Goal: Transaction & Acquisition: Purchase product/service

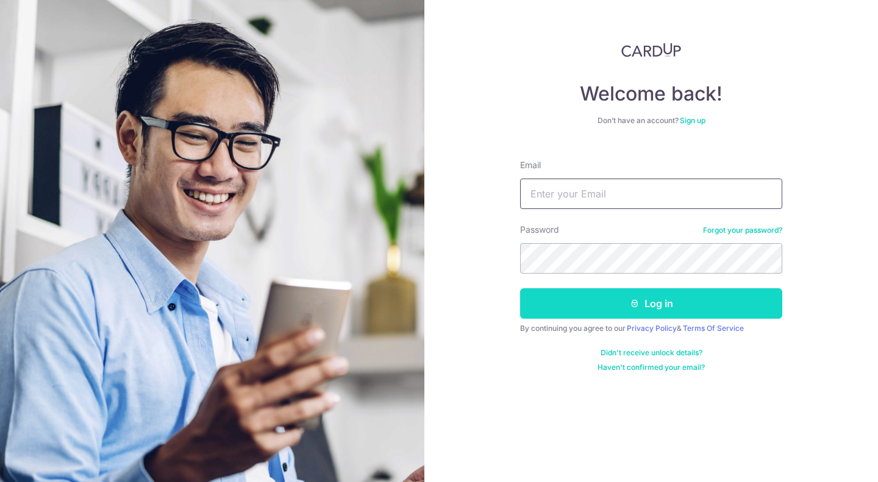
type input "tyccapitalmgmt@gmail.com"
click at [614, 299] on button "Log in" at bounding box center [651, 303] width 262 height 30
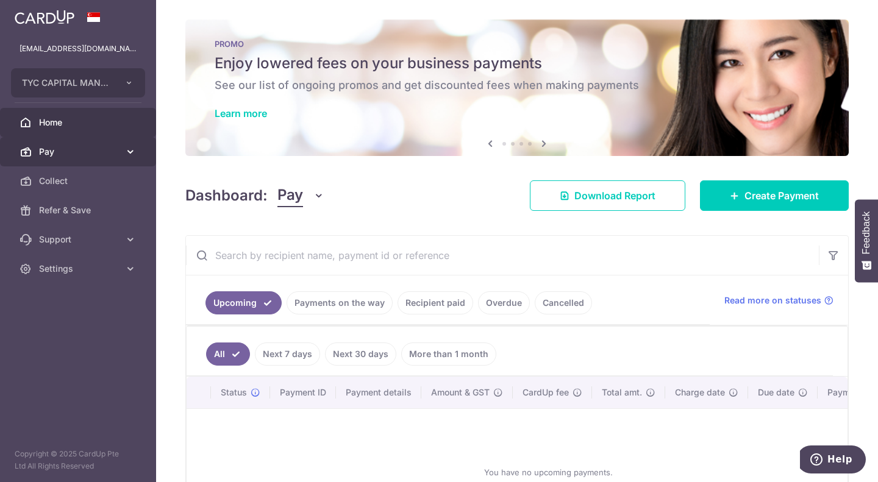
click at [115, 153] on span "Pay" at bounding box center [79, 152] width 80 height 12
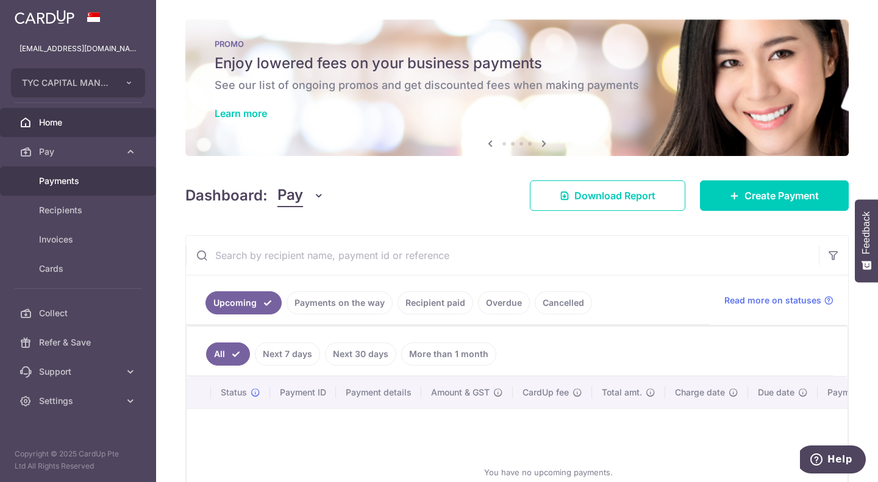
click at [101, 182] on span "Payments" at bounding box center [79, 181] width 80 height 12
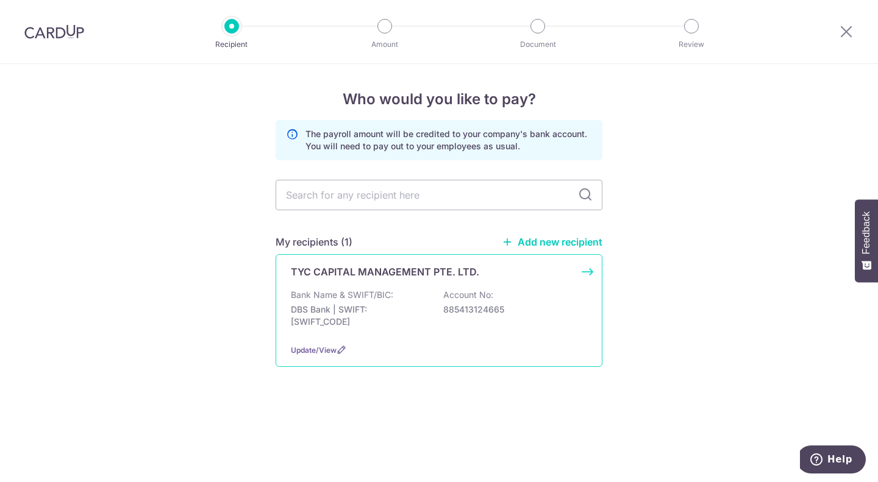
click at [377, 302] on div "Bank Name & SWIFT/BIC: DBS Bank | SWIFT: DBSSSGSGXXX Account No: 885413124665" at bounding box center [439, 311] width 296 height 45
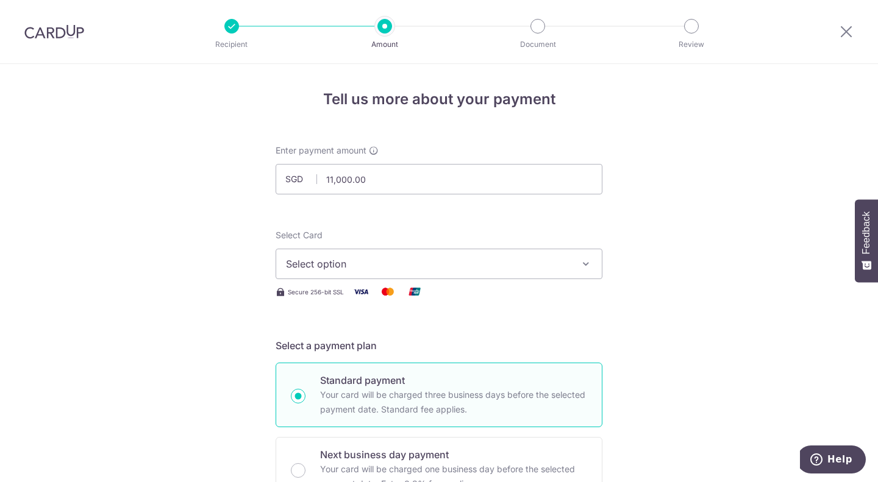
click at [420, 233] on div "Select Card Select option Add credit card Your Cards **** 5204 **** 2606 **** 9…" at bounding box center [438, 254] width 327 height 50
click at [392, 263] on span "Select option" at bounding box center [428, 264] width 284 height 15
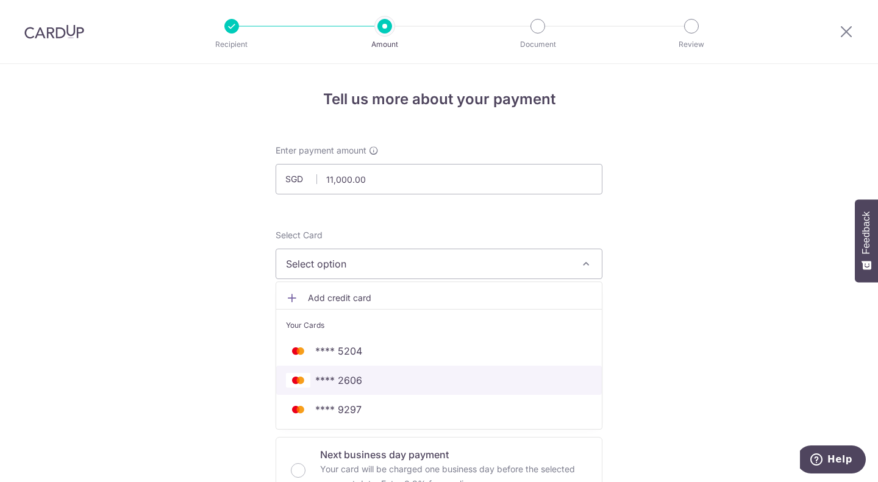
click at [373, 376] on span "**** 2606" at bounding box center [439, 380] width 306 height 15
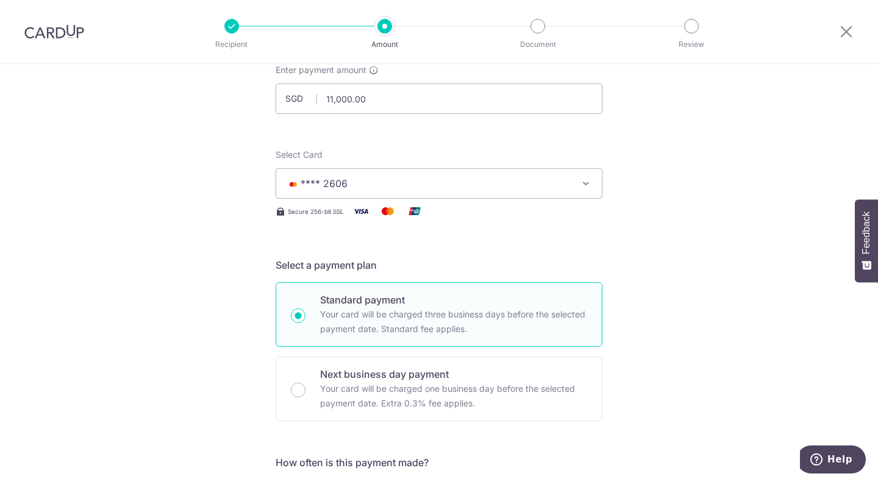
scroll to position [81, 0]
click at [382, 98] on input "11,000.00" at bounding box center [438, 98] width 327 height 30
type input "1"
click at [492, 90] on input "text" at bounding box center [438, 98] width 327 height 30
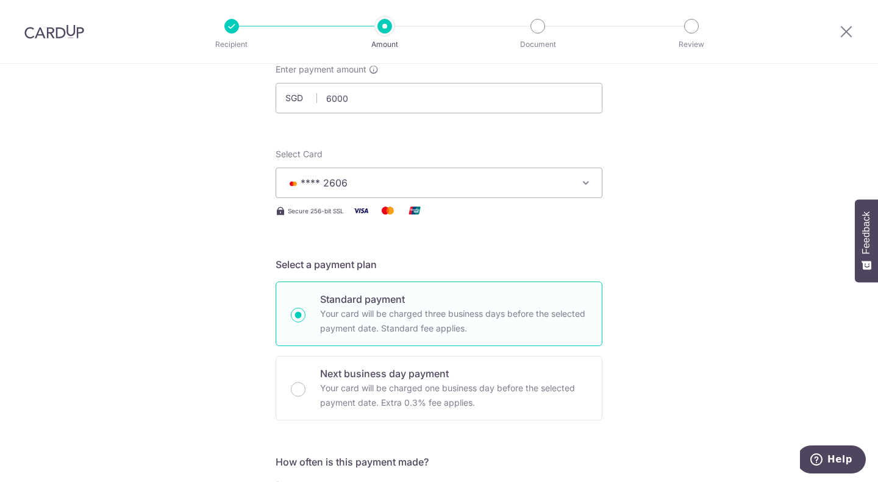
type input "6,000.00"
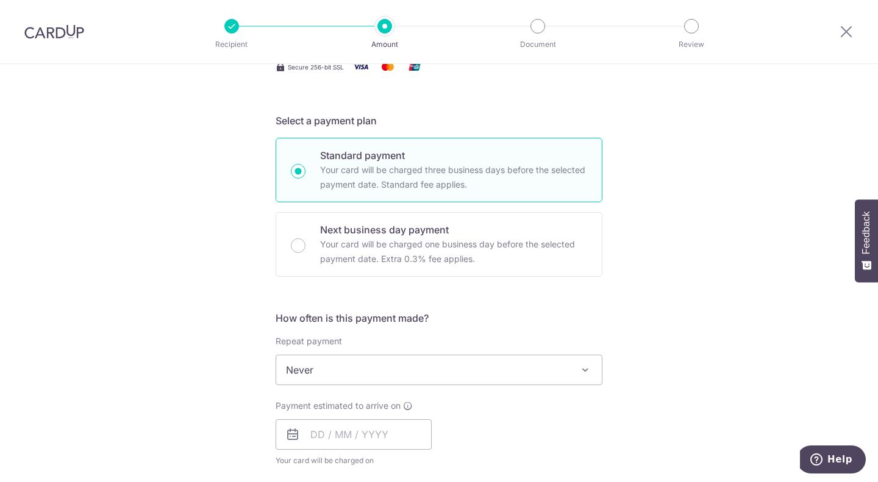
scroll to position [230, 0]
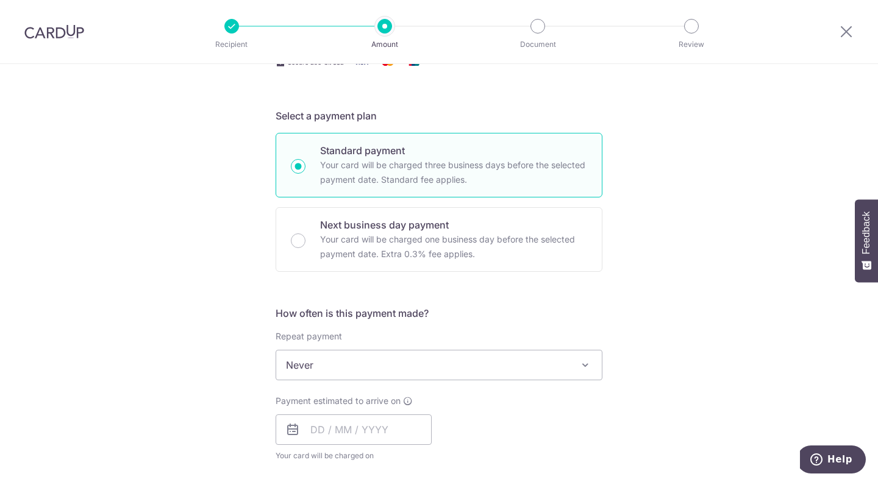
click at [622, 273] on div "Tell us more about your payment Enter payment amount SGD 6,000.00 6000.00 Selec…" at bounding box center [439, 420] width 878 height 1172
click at [411, 427] on input "text" at bounding box center [353, 429] width 156 height 30
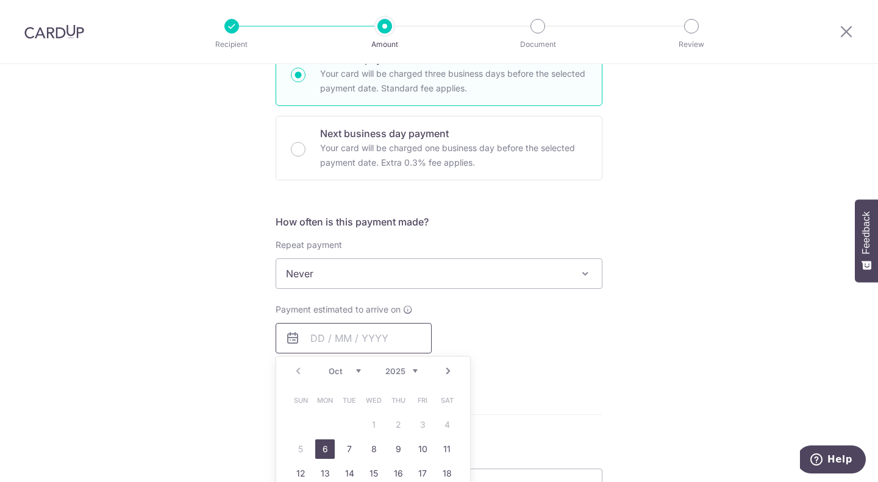
scroll to position [322, 0]
click at [655, 348] on div "Tell us more about your payment Enter payment amount SGD 6,000.00 6000.00 Selec…" at bounding box center [439, 328] width 878 height 1172
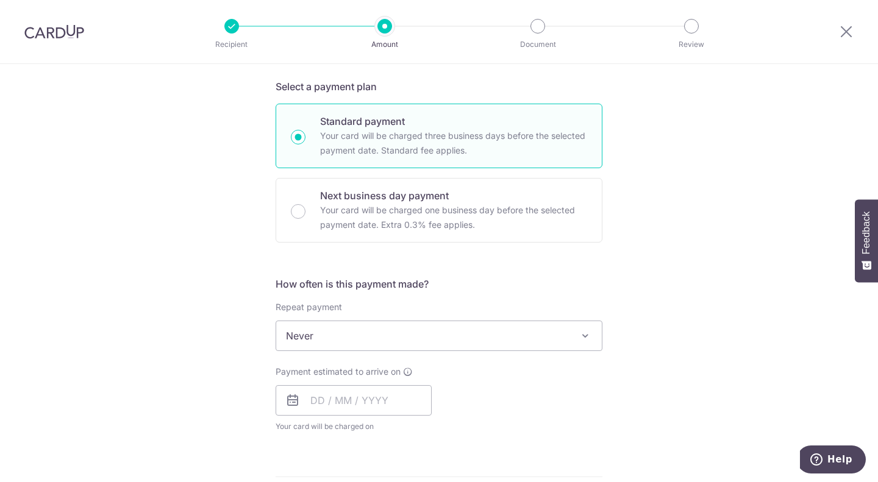
scroll to position [255, 0]
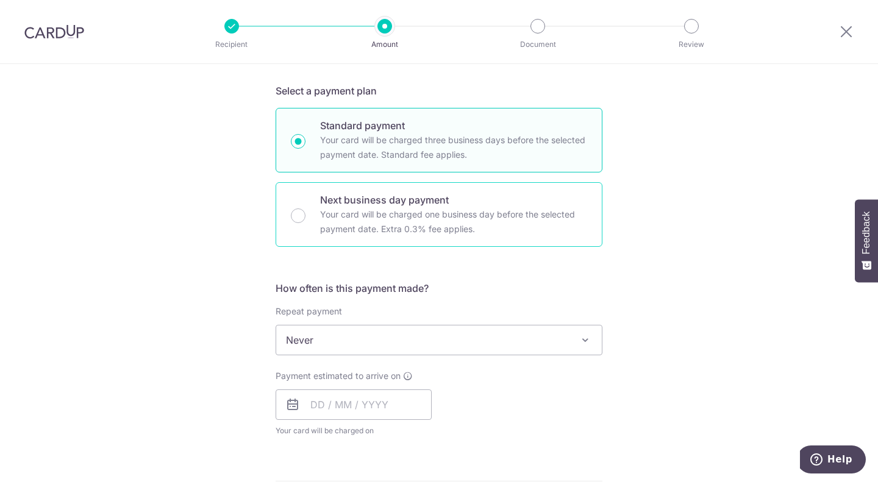
click at [456, 232] on p "Your card will be charged one business day before the selected payment date. Ex…" at bounding box center [453, 221] width 267 height 29
click at [305, 223] on input "Next business day payment Your card will be charged one business day before the…" at bounding box center [298, 215] width 15 height 15
radio input "false"
radio input "true"
click at [394, 152] on p "Your card will be charged three business days before the selected payment date.…" at bounding box center [453, 147] width 267 height 29
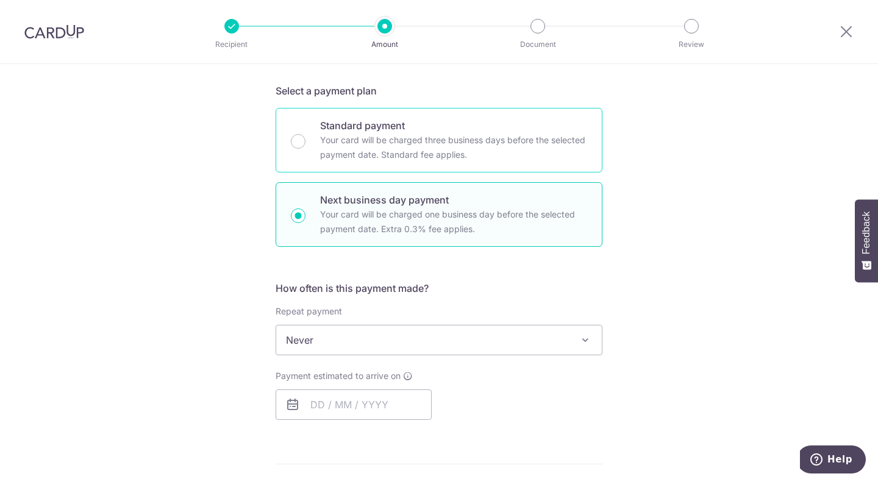
click at [305, 149] on input "Standard payment Your card will be charged three business days before the selec…" at bounding box center [298, 141] width 15 height 15
radio input "true"
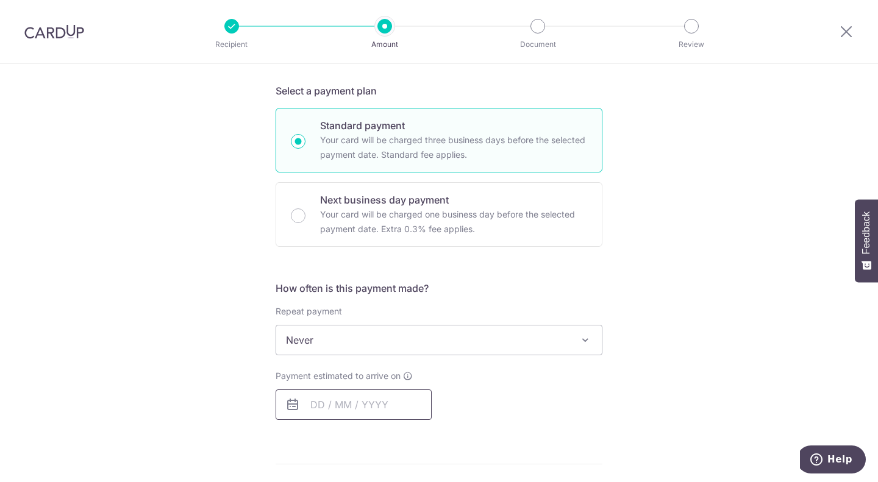
click at [382, 401] on input "text" at bounding box center [353, 404] width 156 height 30
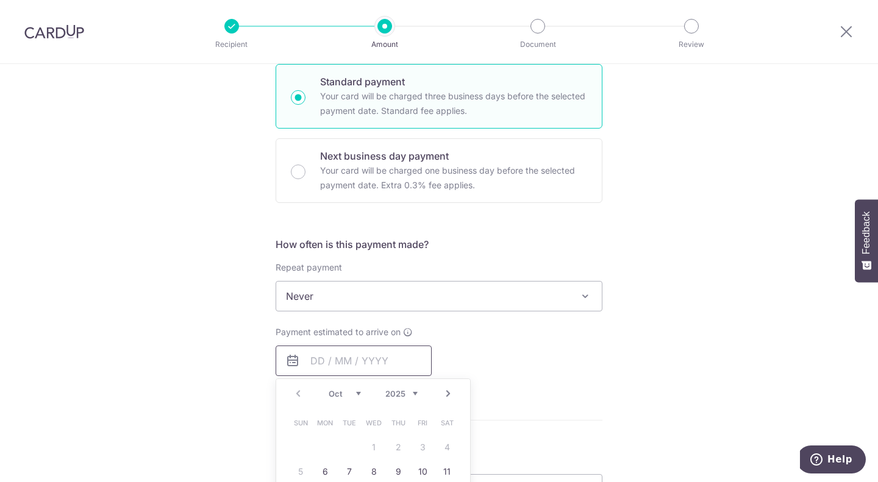
scroll to position [430, 0]
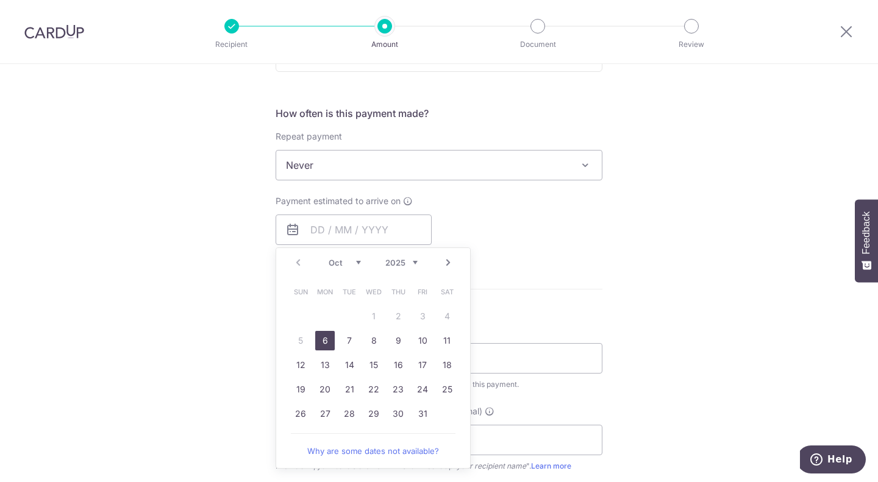
click at [321, 342] on link "6" at bounding box center [325, 341] width 20 height 20
type input "06/10/2025"
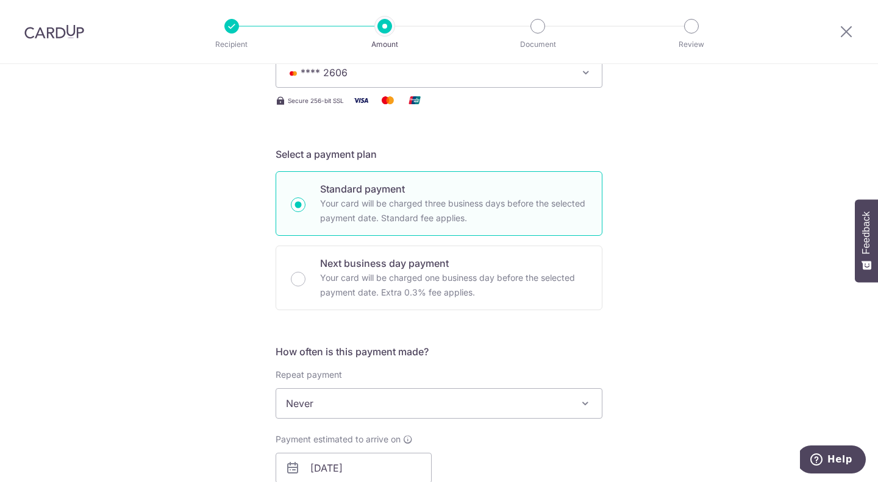
scroll to position [186, 0]
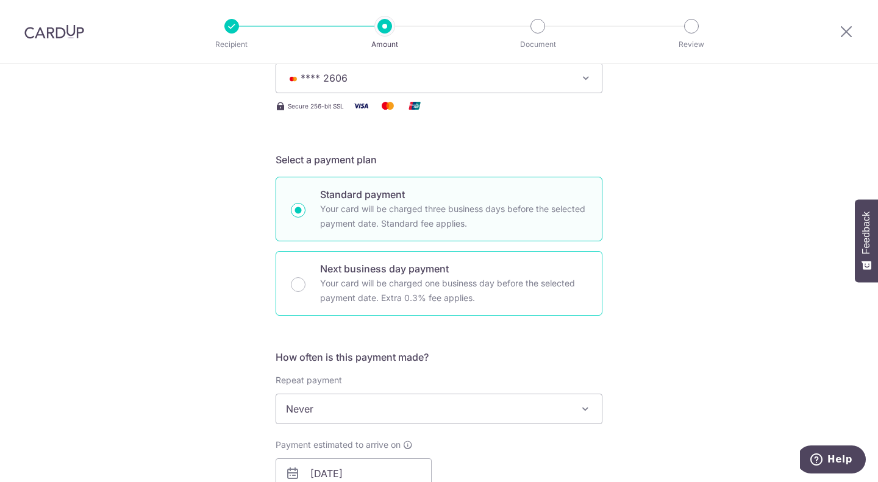
click at [437, 285] on p "Your card will be charged one business day before the selected payment date. Ex…" at bounding box center [453, 290] width 267 height 29
click at [305, 285] on input "Next business day payment Your card will be charged one business day before the…" at bounding box center [298, 284] width 15 height 15
radio input "false"
radio input "true"
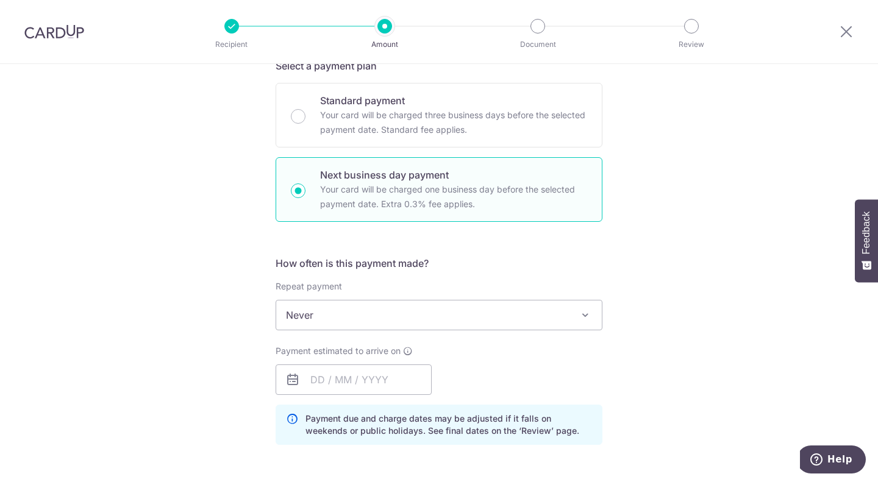
scroll to position [269, 0]
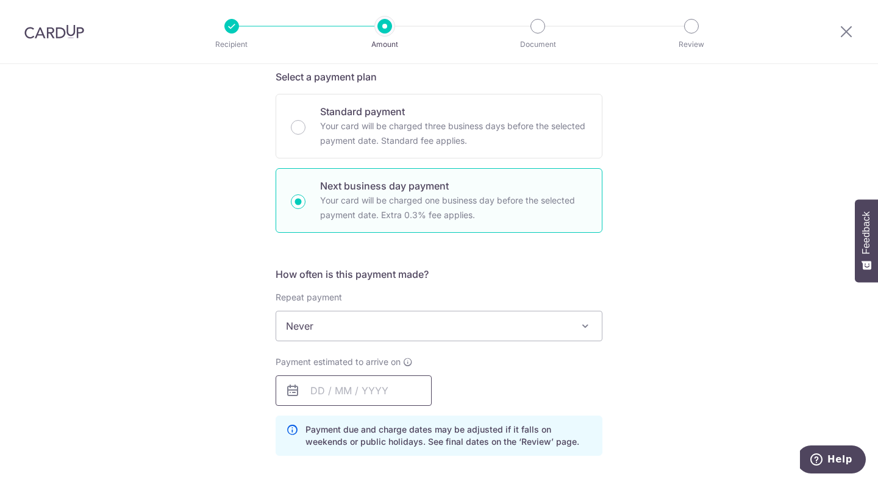
click at [370, 389] on input "text" at bounding box center [353, 390] width 156 height 30
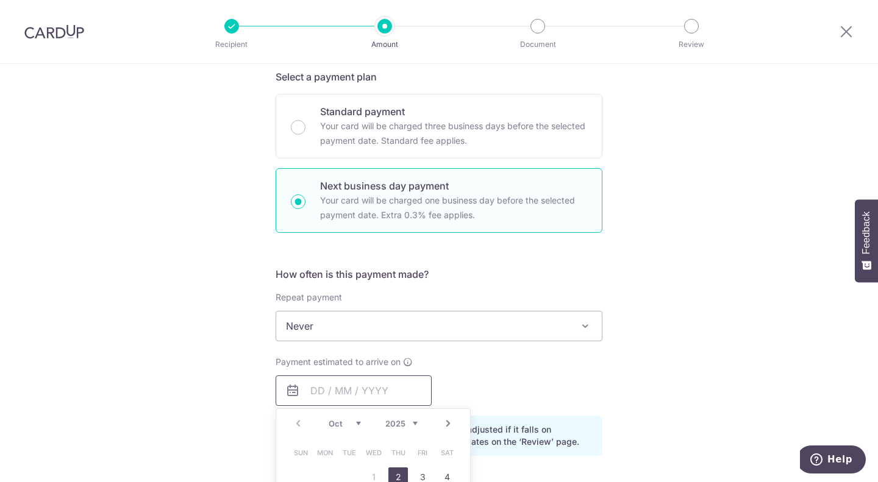
scroll to position [344, 0]
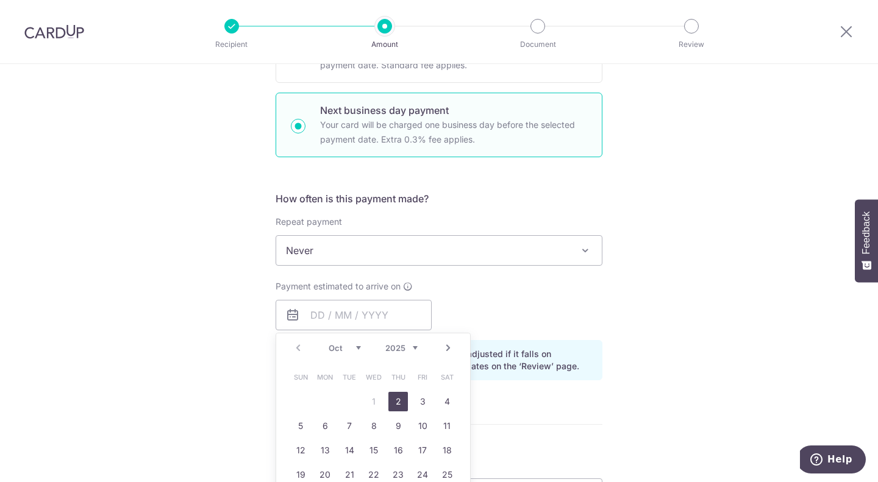
click at [399, 402] on link "2" at bounding box center [398, 402] width 20 height 20
type input "02/10/2025"
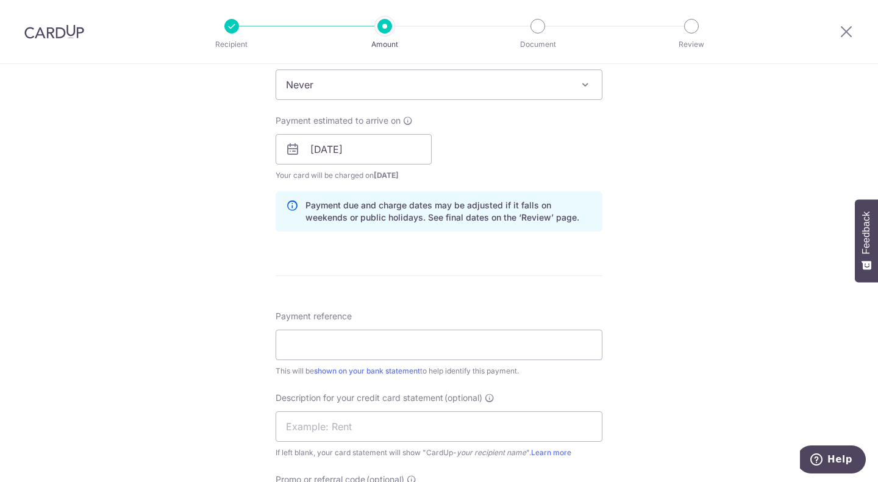
scroll to position [530, 0]
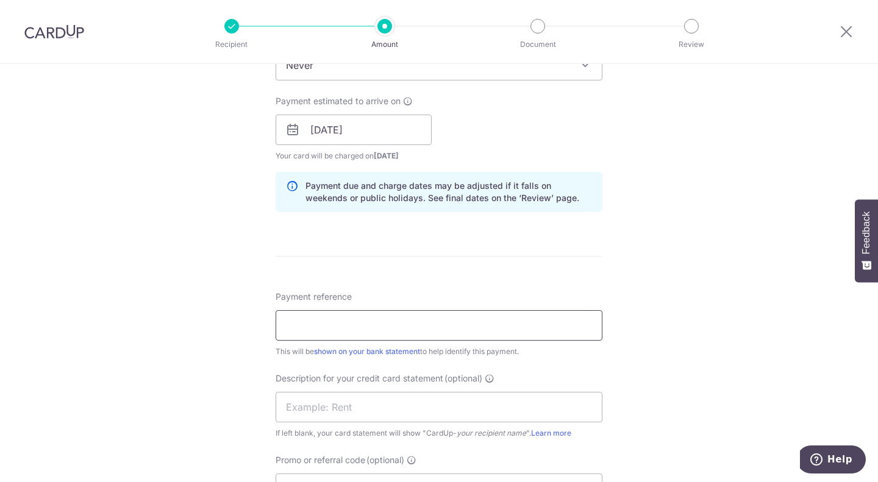
click at [371, 331] on input "Payment reference" at bounding box center [438, 325] width 327 height 30
type input "S"
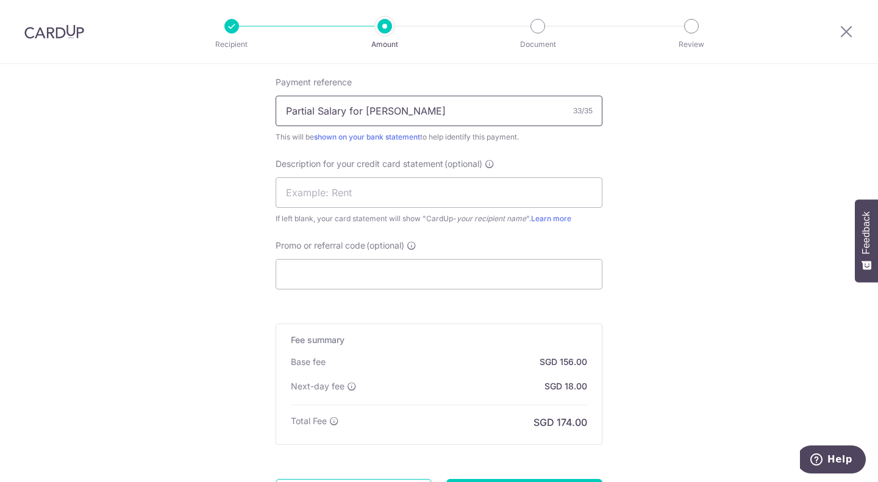
scroll to position [863, 0]
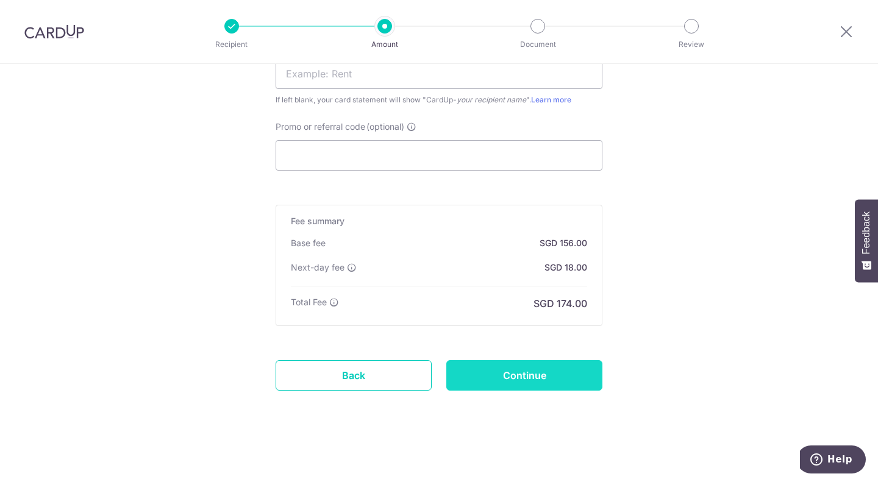
type input "Partial Salary for Tan Yoke Chang"
click at [472, 380] on input "Continue" at bounding box center [524, 375] width 156 height 30
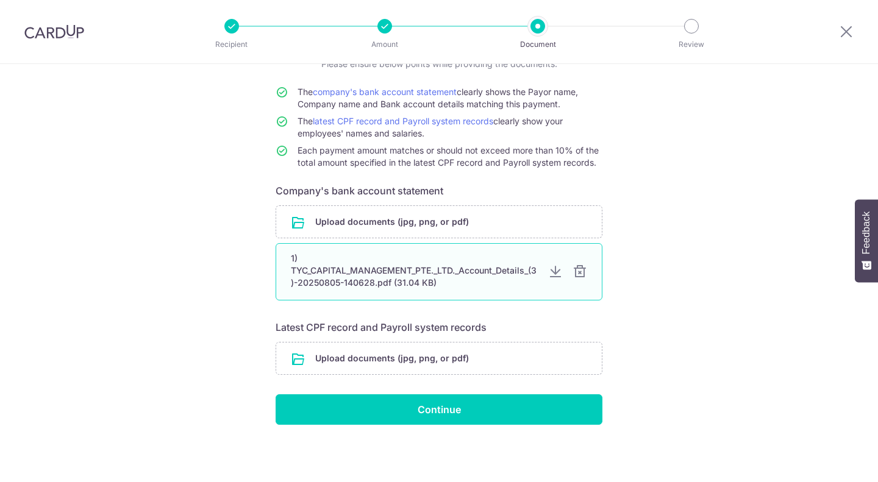
scroll to position [98, 0]
click at [382, 357] on input "file" at bounding box center [438, 358] width 325 height 32
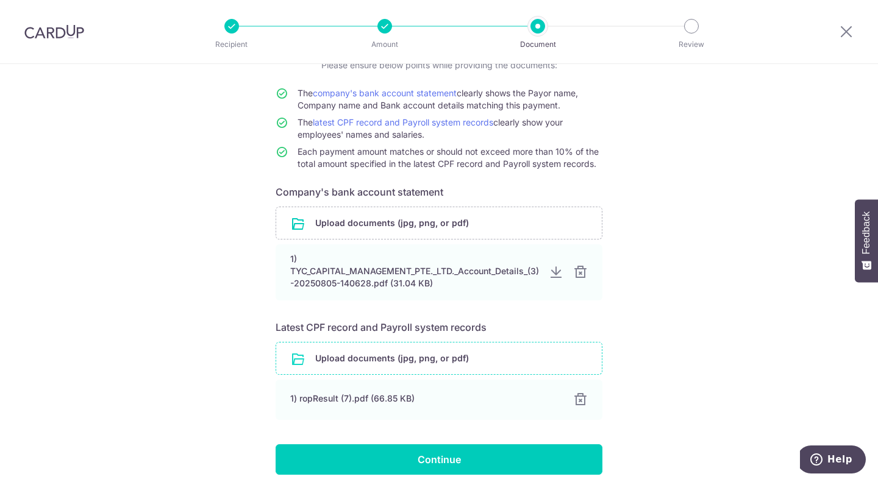
click at [389, 350] on input "file" at bounding box center [438, 358] width 325 height 32
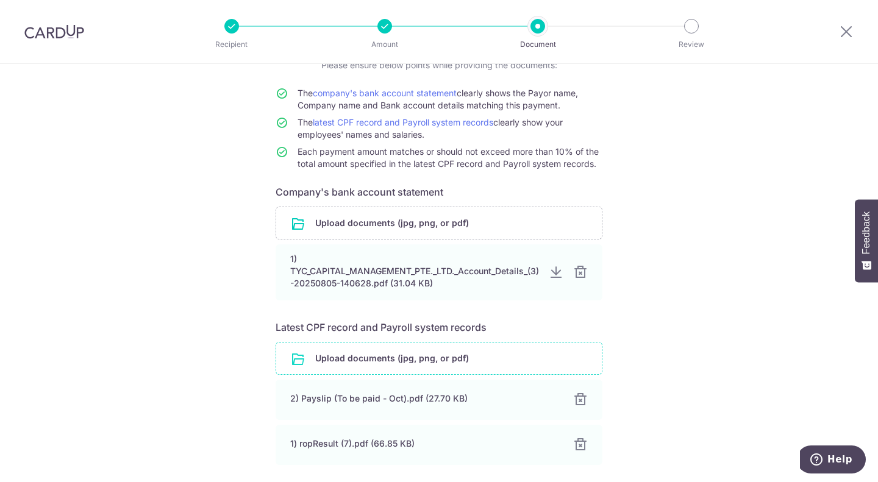
scroll to position [193, 0]
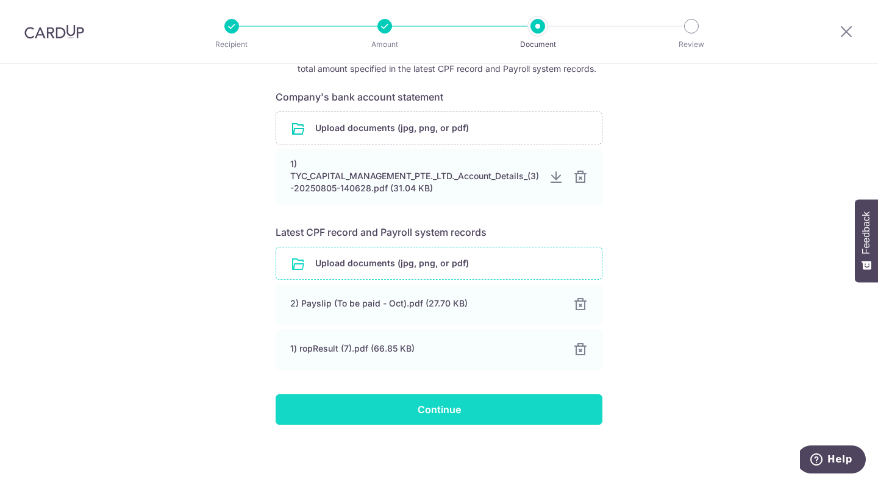
click at [544, 417] on input "Continue" at bounding box center [438, 409] width 327 height 30
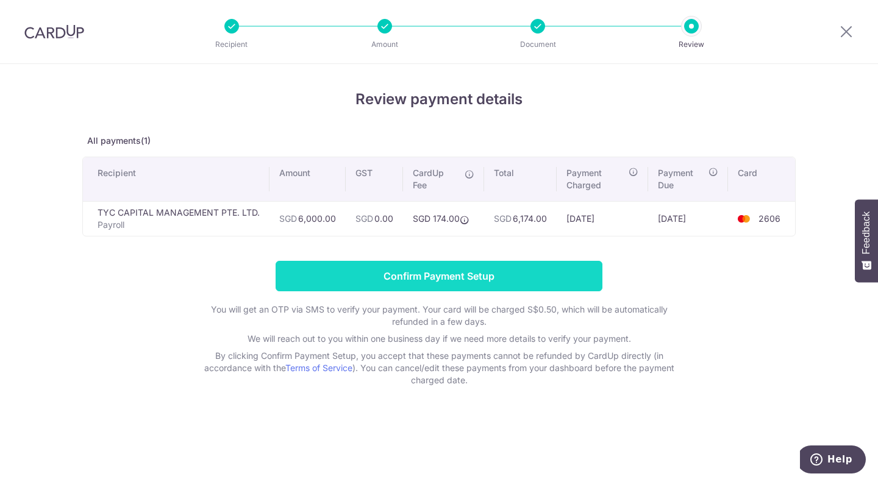
click at [538, 274] on input "Confirm Payment Setup" at bounding box center [438, 276] width 327 height 30
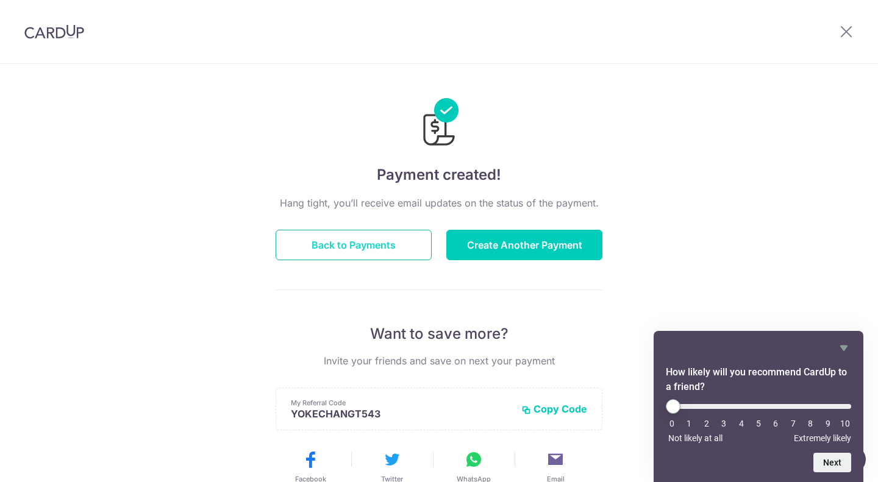
click at [367, 243] on button "Back to Payments" at bounding box center [353, 245] width 156 height 30
